Goal: Navigation & Orientation: Find specific page/section

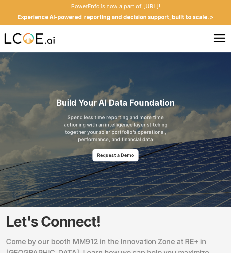
click at [218, 41] on icon at bounding box center [219, 38] width 14 height 14
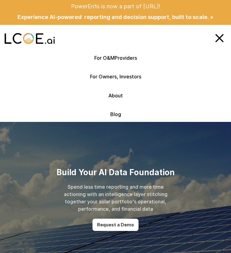
click at [219, 38] on line at bounding box center [219, 38] width 7 height 7
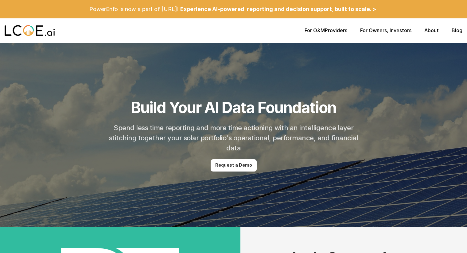
click at [434, 34] on div "For O&M Providers For Owners , Investors About Blog" at bounding box center [233, 30] width 467 height 25
click at [434, 30] on link "About" at bounding box center [431, 30] width 14 height 6
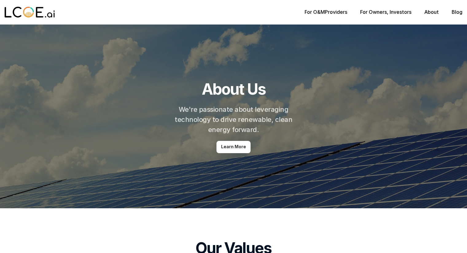
click at [330, 10] on p "For O&M Providers" at bounding box center [325, 12] width 43 height 6
click at [313, 13] on link "For O&M" at bounding box center [314, 12] width 20 height 6
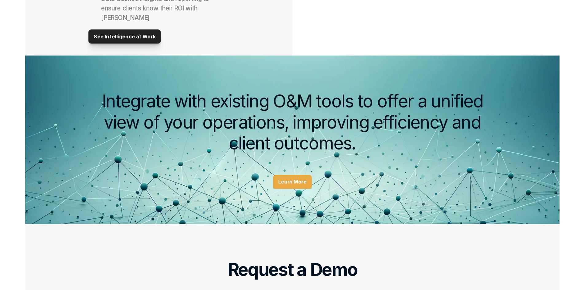
scroll to position [713, 0]
